Goal: Transaction & Acquisition: Purchase product/service

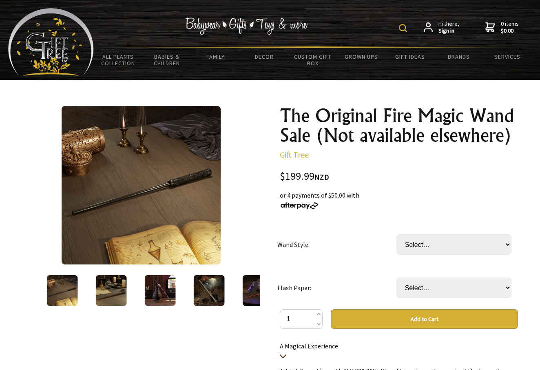
click at [130, 290] on div at bounding box center [111, 290] width 49 height 34
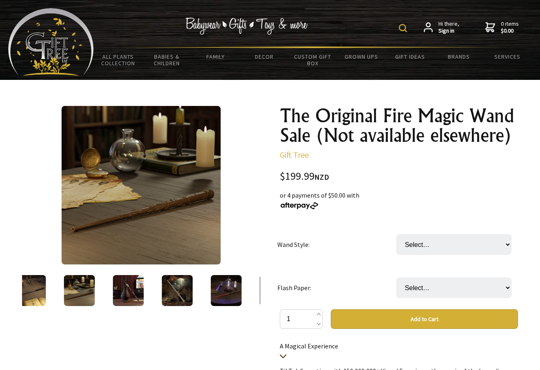
click at [139, 291] on img at bounding box center [128, 290] width 31 height 31
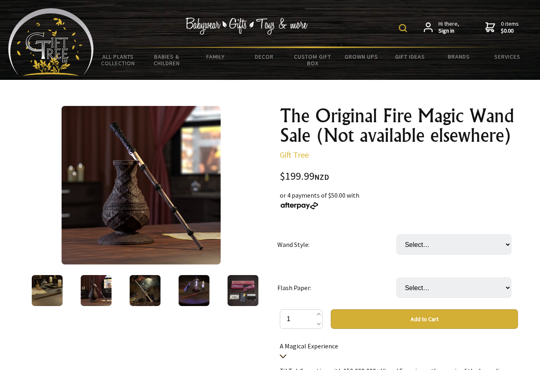
click at [150, 293] on img at bounding box center [145, 290] width 31 height 31
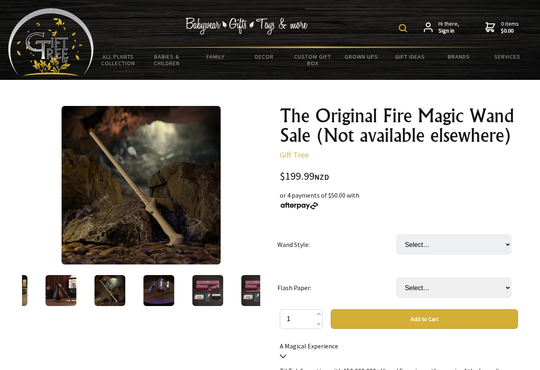
click at [165, 298] on img at bounding box center [158, 290] width 31 height 31
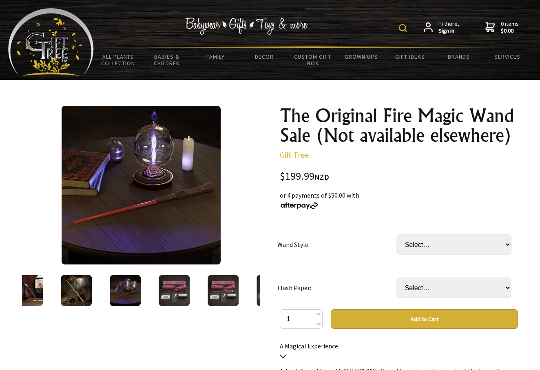
click at [174, 298] on img at bounding box center [174, 290] width 31 height 31
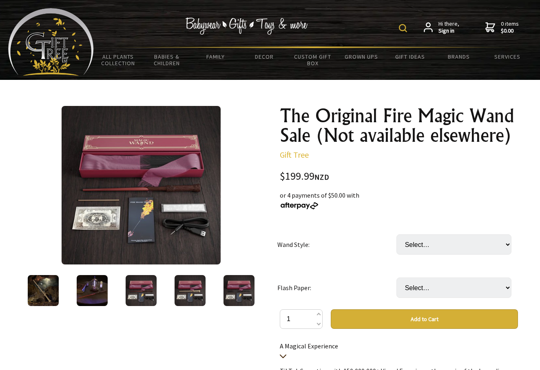
click at [191, 296] on img at bounding box center [189, 290] width 31 height 31
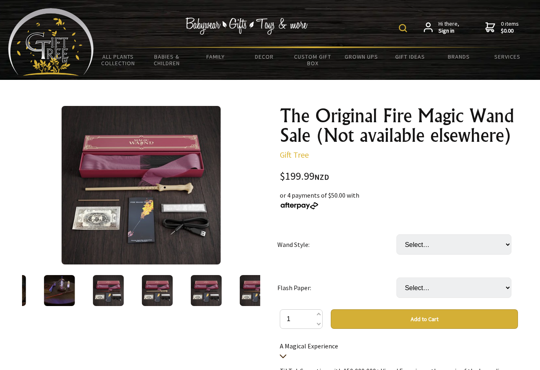
click at [205, 294] on img at bounding box center [206, 290] width 31 height 31
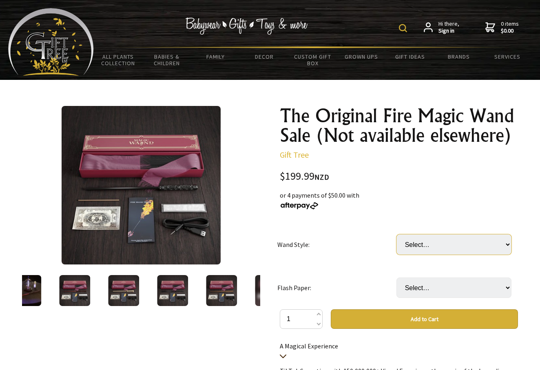
select select "Fire Spit [PERSON_NAME]"
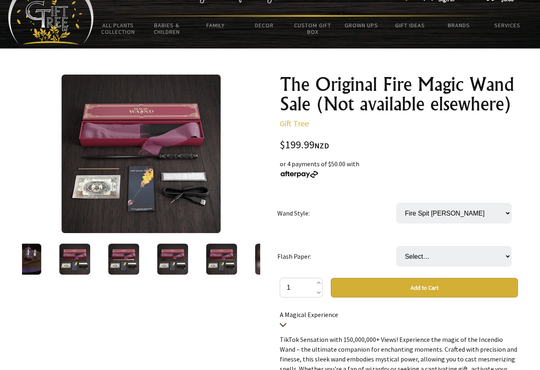
scroll to position [33, 0]
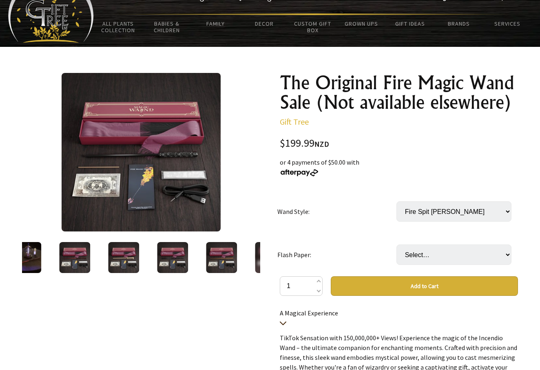
select select "Spitfire Snape"
select select "Firebreathing [PERSON_NAME]"
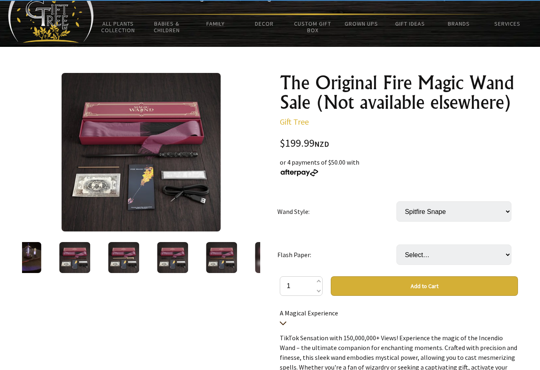
click at [215, 253] on img at bounding box center [221, 257] width 31 height 31
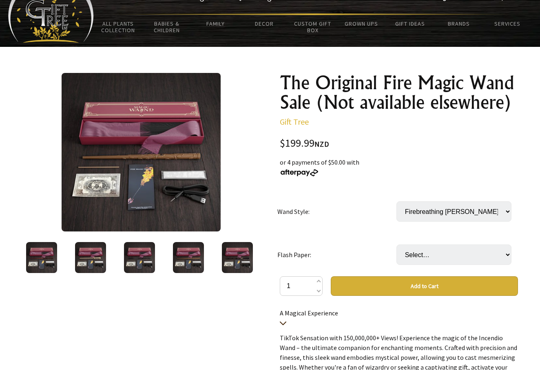
click at [227, 262] on img at bounding box center [237, 257] width 31 height 31
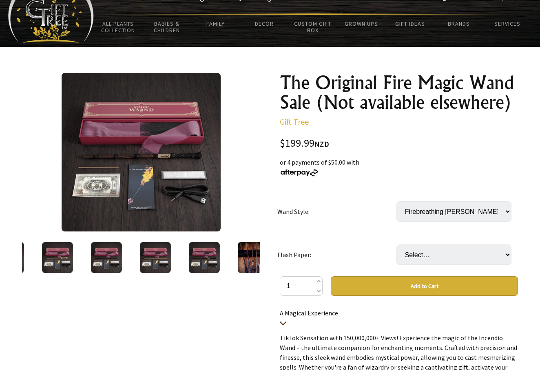
click at [232, 261] on div at bounding box center [253, 257] width 49 height 34
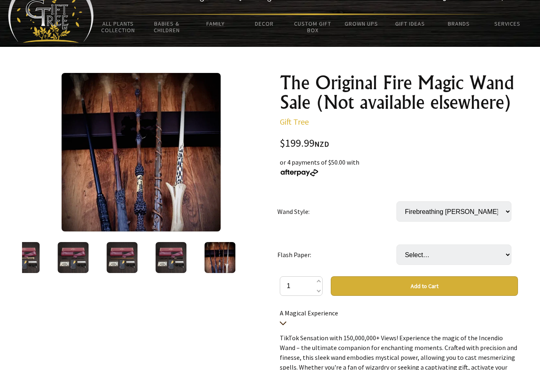
click at [232, 259] on img at bounding box center [219, 257] width 31 height 31
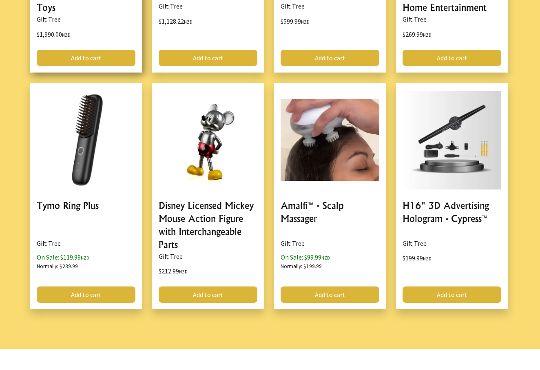
scroll to position [920, 0]
